Goal: Task Accomplishment & Management: Use online tool/utility

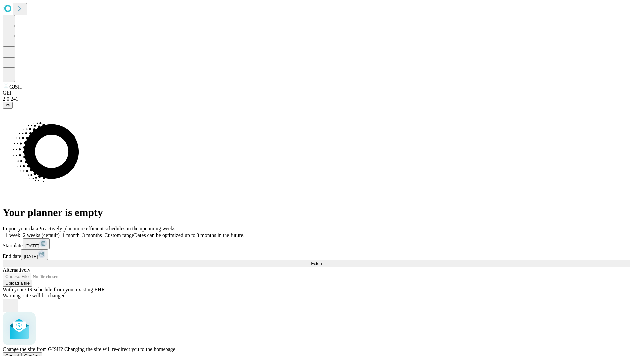
click at [40, 353] on span "Confirm" at bounding box center [31, 355] width 15 height 5
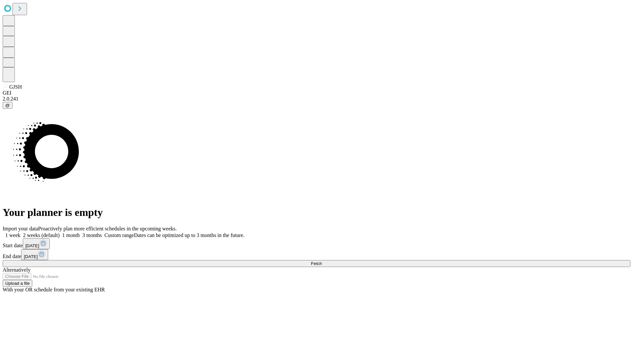
click at [60, 232] on label "2 weeks (default)" at bounding box center [39, 235] width 39 height 6
click at [322, 261] on span "Fetch" at bounding box center [316, 263] width 11 height 5
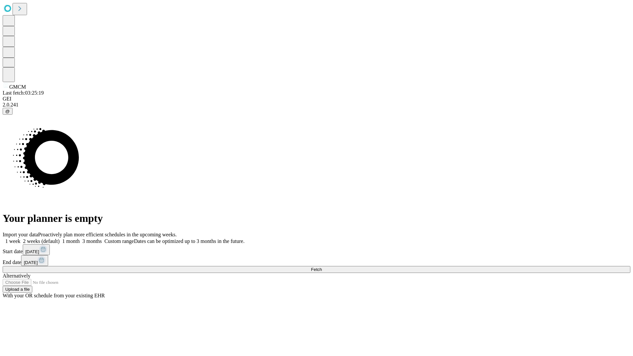
click at [60, 238] on label "2 weeks (default)" at bounding box center [39, 241] width 39 height 6
click at [322, 267] on span "Fetch" at bounding box center [316, 269] width 11 height 5
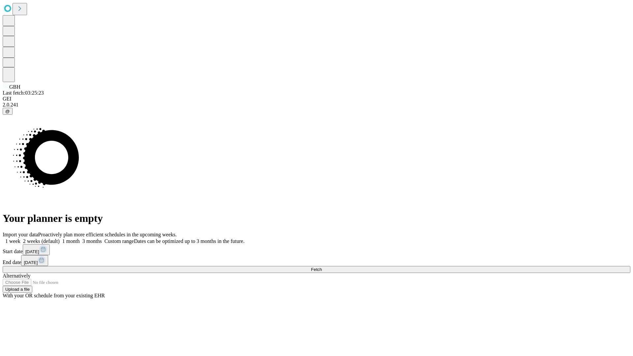
click at [60, 238] on label "2 weeks (default)" at bounding box center [39, 241] width 39 height 6
click at [322, 267] on span "Fetch" at bounding box center [316, 269] width 11 height 5
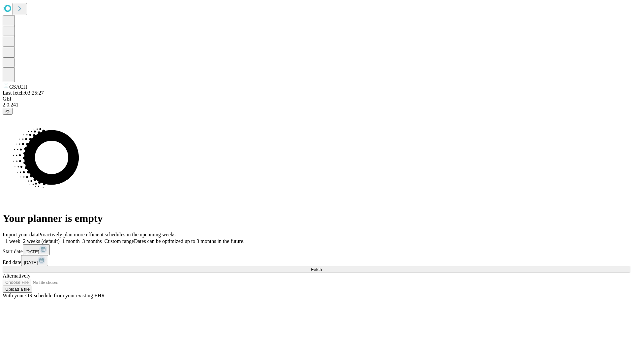
click at [60, 238] on label "2 weeks (default)" at bounding box center [39, 241] width 39 height 6
click at [322, 267] on span "Fetch" at bounding box center [316, 269] width 11 height 5
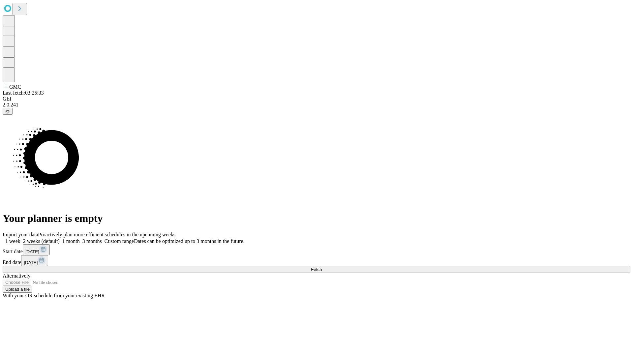
click at [60, 238] on label "2 weeks (default)" at bounding box center [39, 241] width 39 height 6
click at [322, 267] on span "Fetch" at bounding box center [316, 269] width 11 height 5
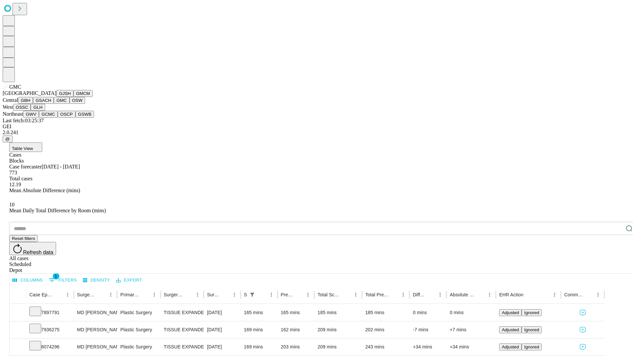
click at [70, 104] on button "OSW" at bounding box center [78, 100] width 16 height 7
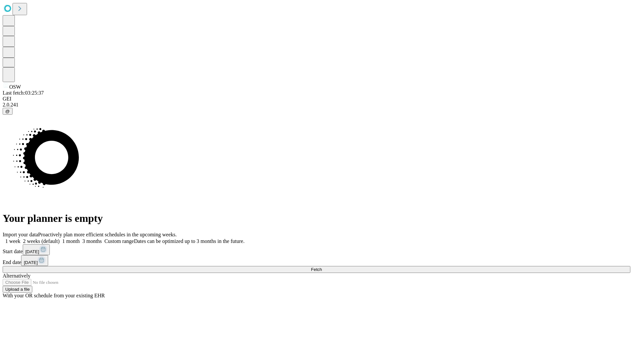
click at [322, 267] on span "Fetch" at bounding box center [316, 269] width 11 height 5
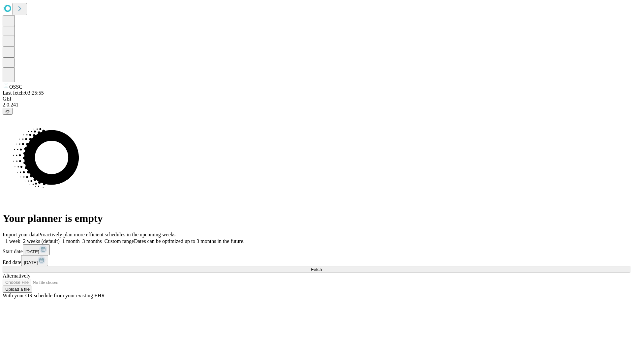
click at [60, 238] on label "2 weeks (default)" at bounding box center [39, 241] width 39 height 6
click at [322, 267] on span "Fetch" at bounding box center [316, 269] width 11 height 5
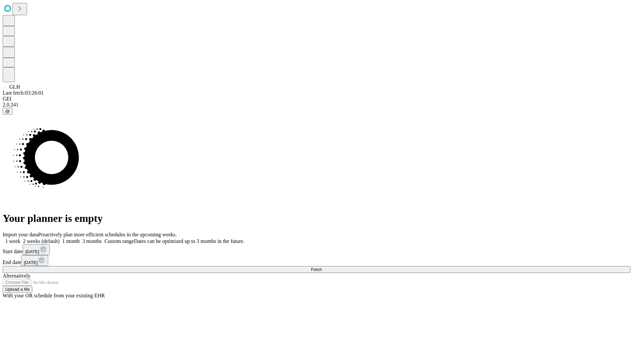
click at [60, 238] on label "2 weeks (default)" at bounding box center [39, 241] width 39 height 6
click at [322, 267] on span "Fetch" at bounding box center [316, 269] width 11 height 5
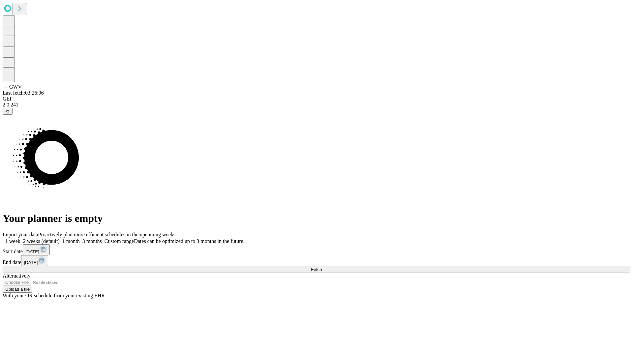
click at [60, 238] on label "2 weeks (default)" at bounding box center [39, 241] width 39 height 6
click at [322, 267] on span "Fetch" at bounding box center [316, 269] width 11 height 5
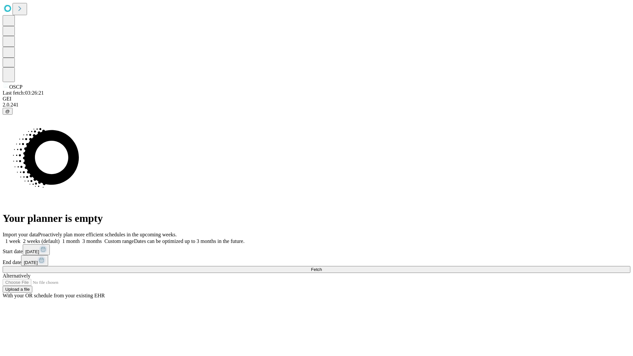
click at [60, 238] on label "2 weeks (default)" at bounding box center [39, 241] width 39 height 6
click at [322, 267] on span "Fetch" at bounding box center [316, 269] width 11 height 5
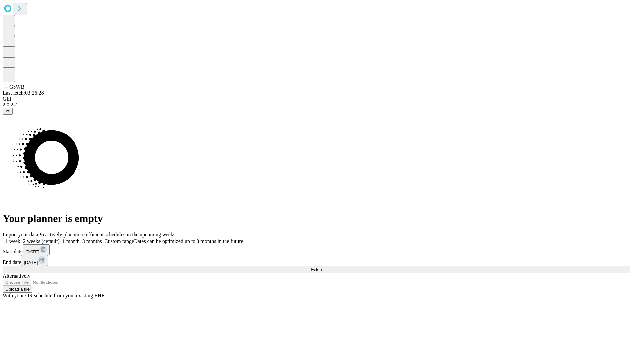
click at [60, 238] on label "2 weeks (default)" at bounding box center [39, 241] width 39 height 6
click at [322, 267] on span "Fetch" at bounding box center [316, 269] width 11 height 5
